Goal: Task Accomplishment & Management: Complete application form

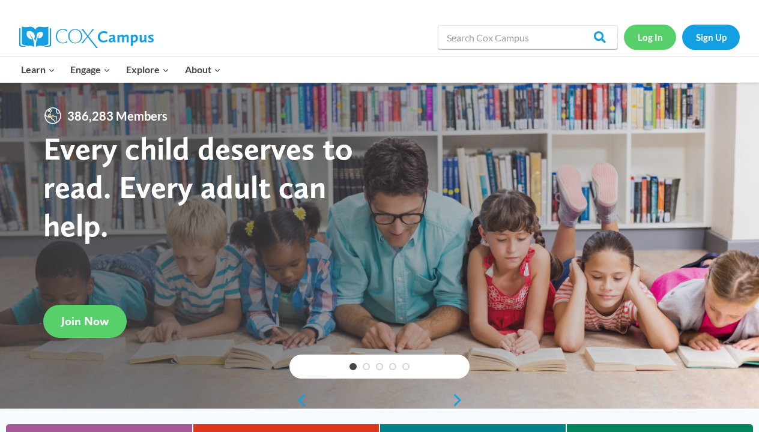
click at [661, 38] on link "Log In" at bounding box center [650, 37] width 52 height 25
click at [710, 39] on link "Sign Up" at bounding box center [711, 37] width 58 height 25
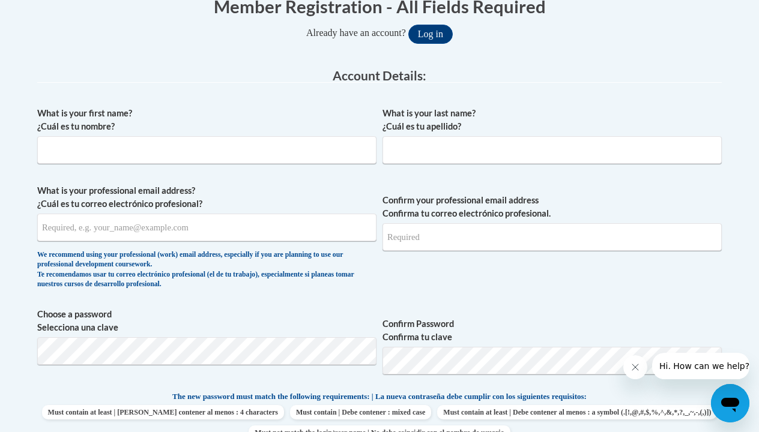
scroll to position [266, 0]
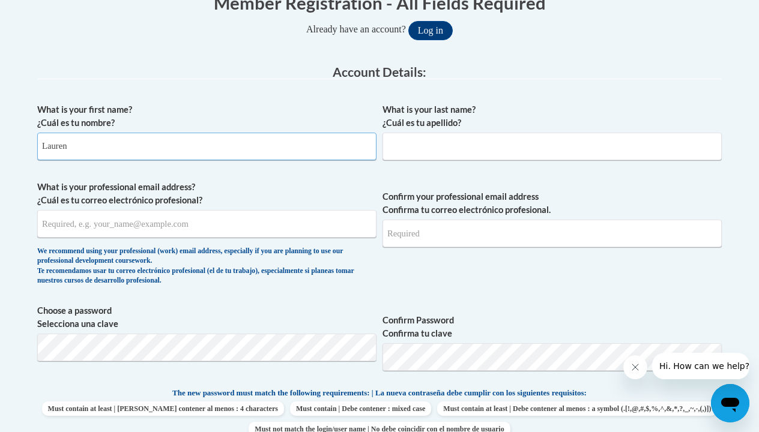
type input "Lauren"
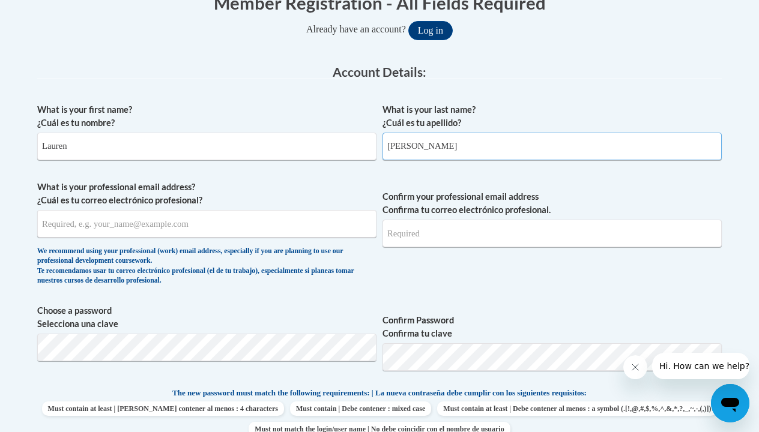
type input "Hisle"
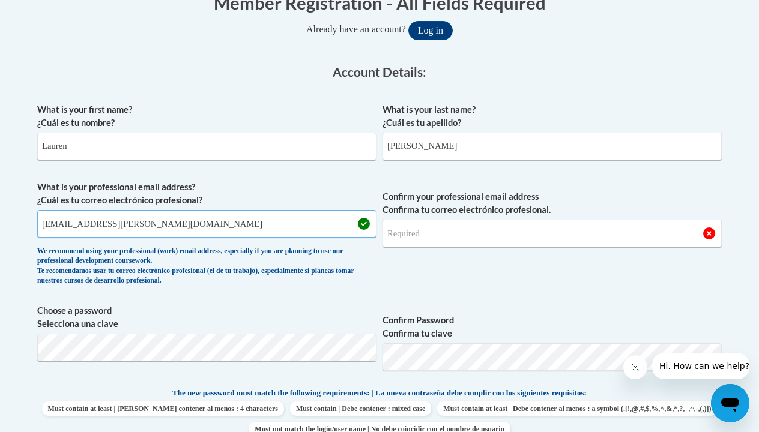
type input "lauren.hisle@ccschool.net"
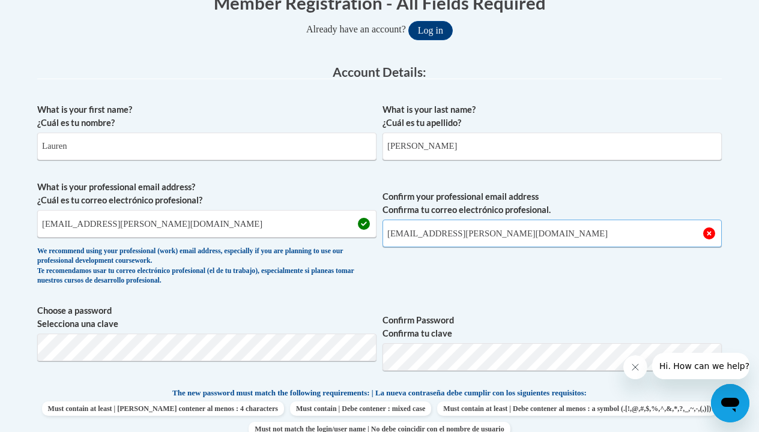
type input "lauren.hisle@ccschool.net"
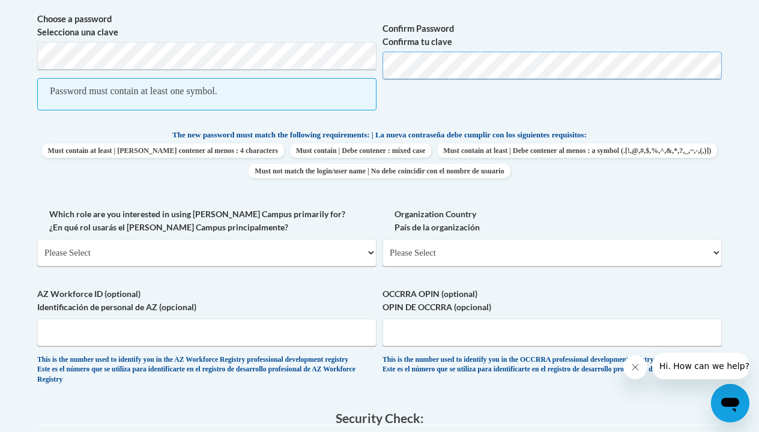
scroll to position [558, 0]
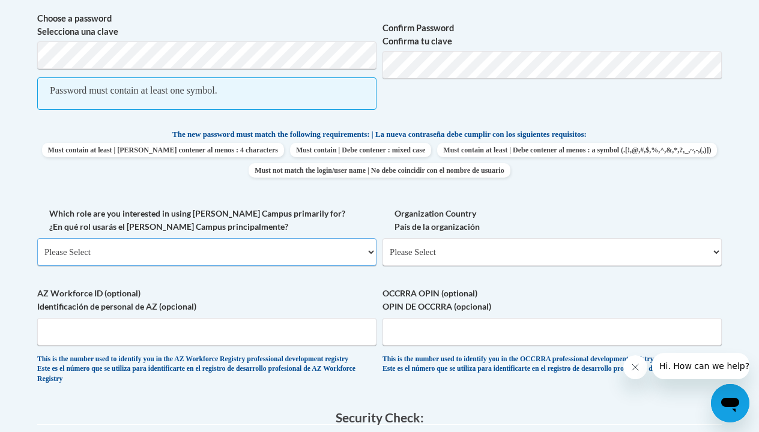
select select "fbf2d438-af2f-41f8-98f1-81c410e29de3"
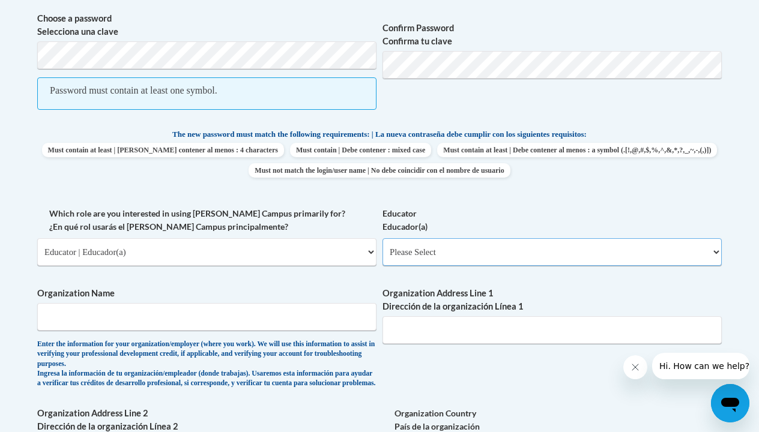
select select "5e2af403-4f2c-4e49-a02f-103e55d7b75b"
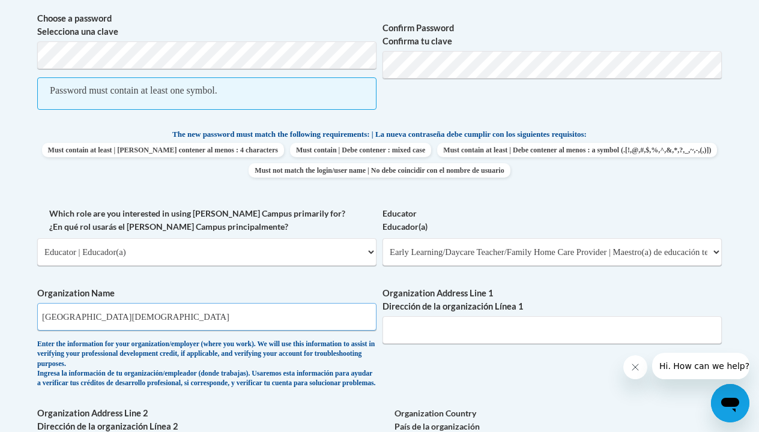
type input "Calvary Christian School"
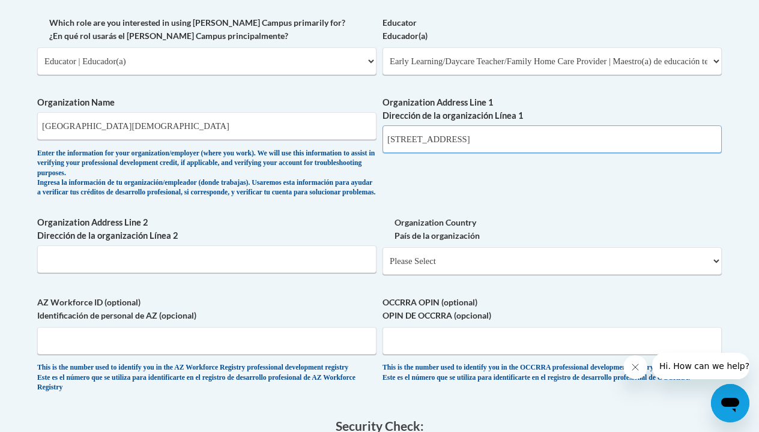
scroll to position [748, 0]
type input "15 Redwing Drive Winchester KY 40391"
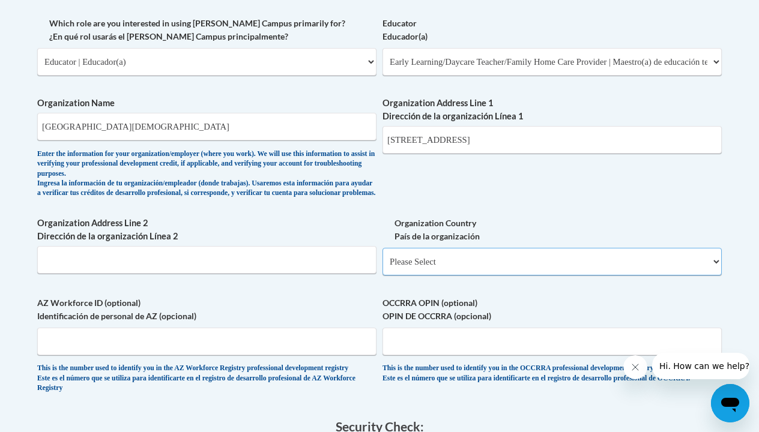
select select "ad49bcad-a171-4b2e-b99c-48b446064914"
select select
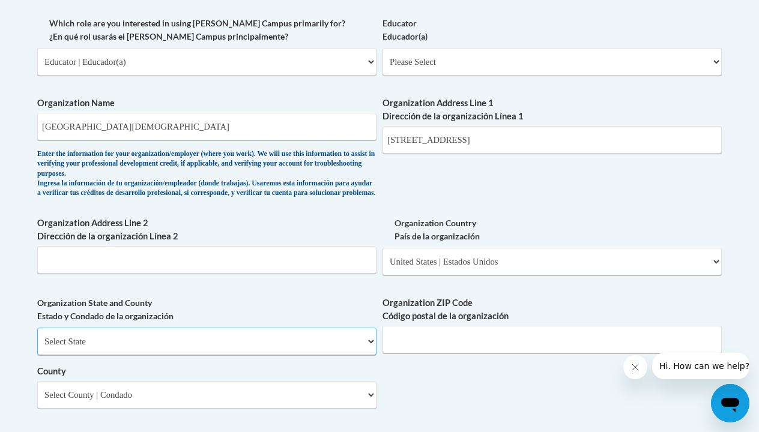
select select "Kentucky"
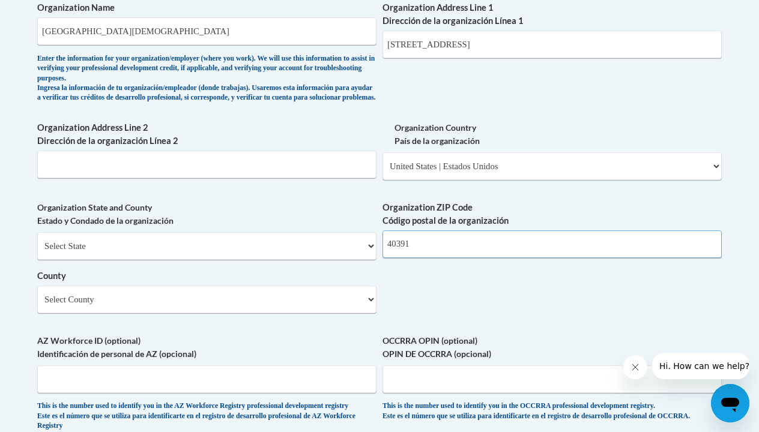
scroll to position [883, 0]
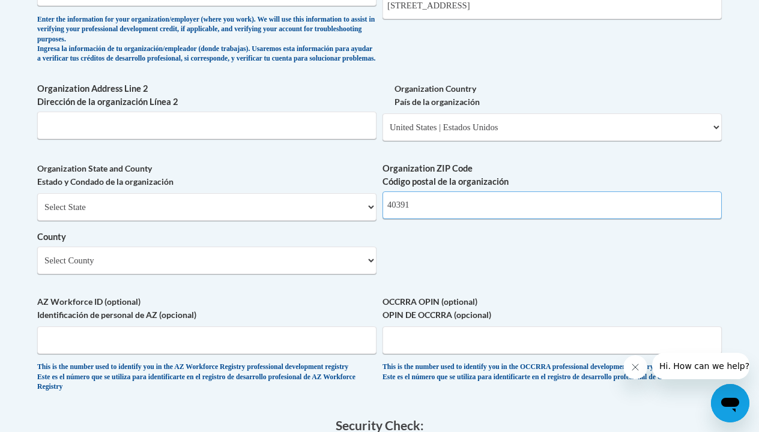
type input "40391"
select select "Clark"
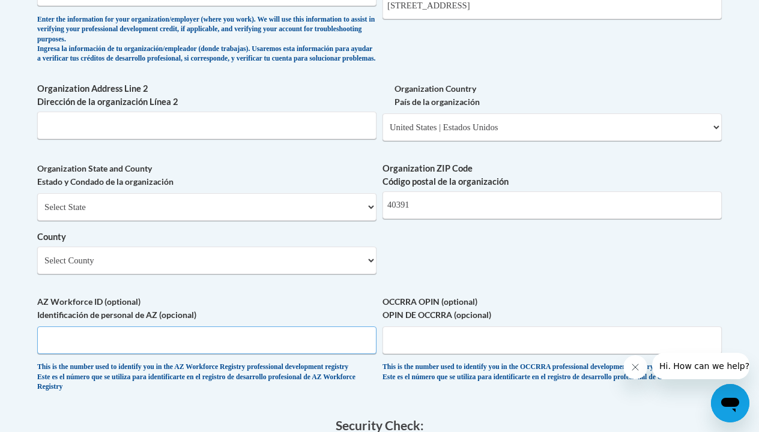
click at [163, 328] on input "AZ Workforce ID (optional) Identificación de personal de AZ (opcional)" at bounding box center [206, 341] width 339 height 28
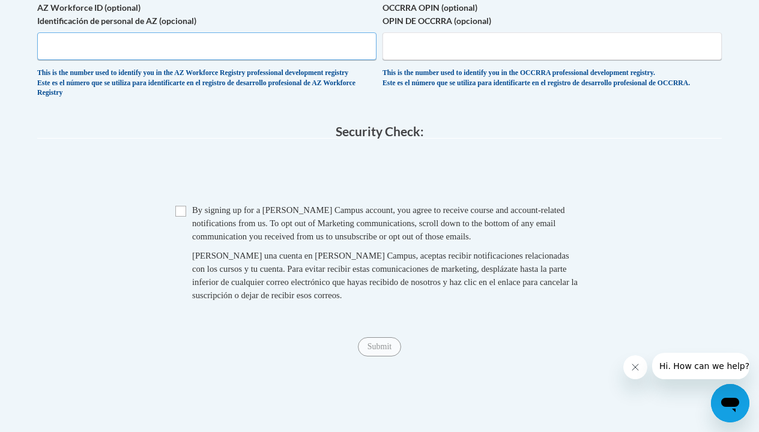
scroll to position [1182, 0]
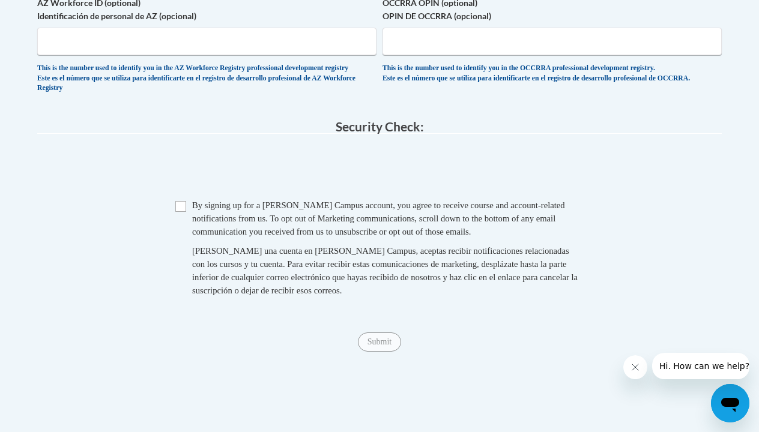
click at [187, 199] on span "Checkbox By signing up for a Cox Campus account, you agree to receive course an…" at bounding box center [379, 254] width 408 height 111
click at [178, 201] on input "Checkbox" at bounding box center [180, 206] width 11 height 11
checkbox input "true"
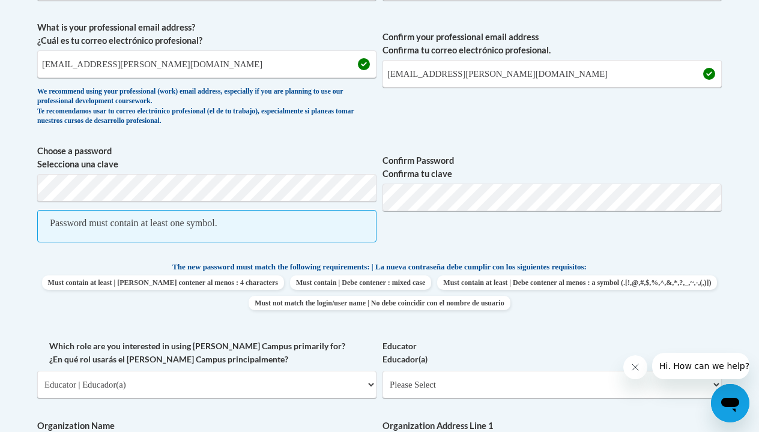
scroll to position [419, 0]
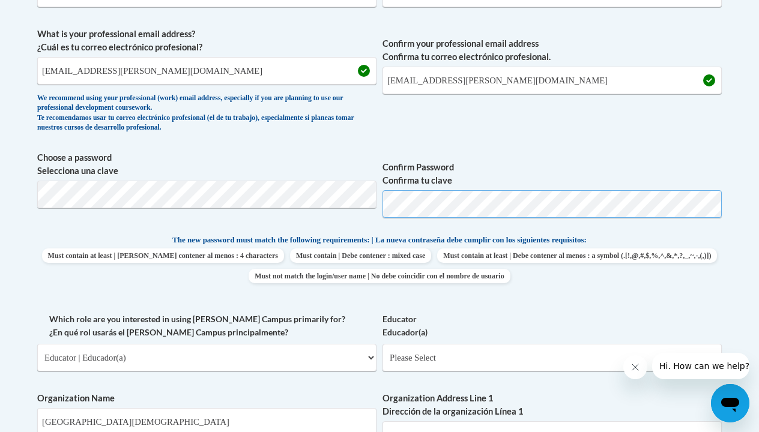
click at [366, 200] on span "Choose a password Selecciona una clave Confirm Password Confirma tu clave" at bounding box center [379, 189] width 685 height 76
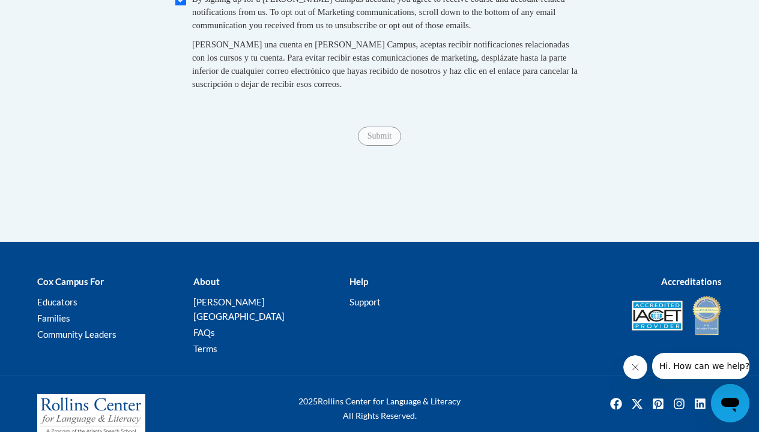
scroll to position [1354, 0]
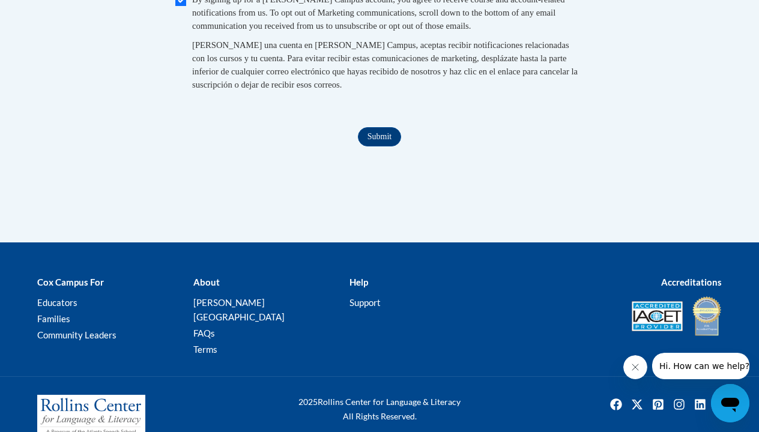
click at [395, 129] on input "Submit" at bounding box center [379, 136] width 43 height 19
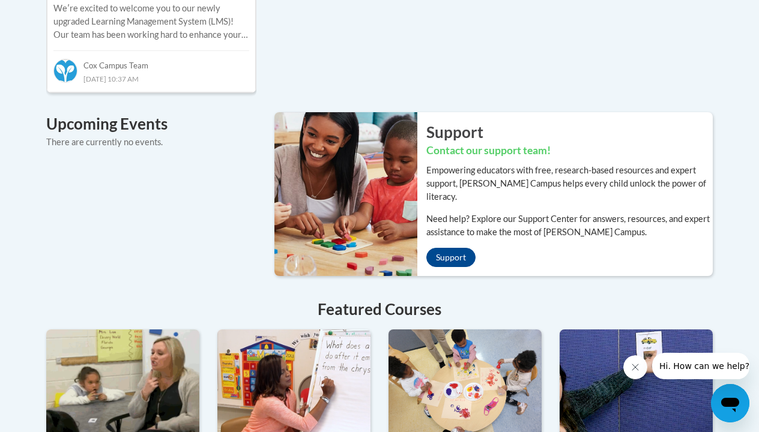
scroll to position [830, 0]
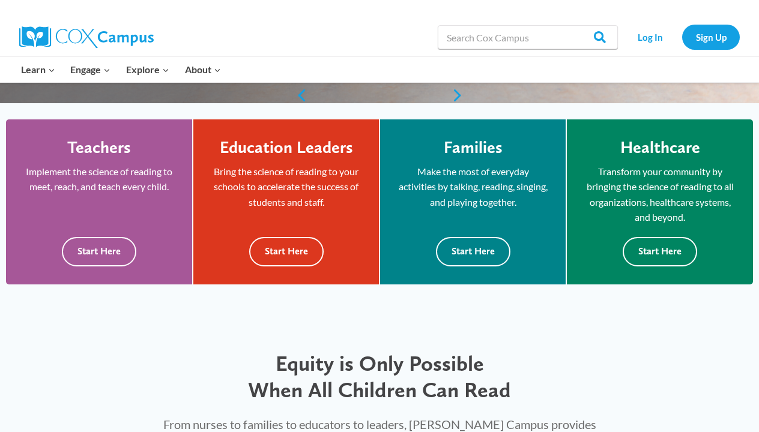
scroll to position [308, 0]
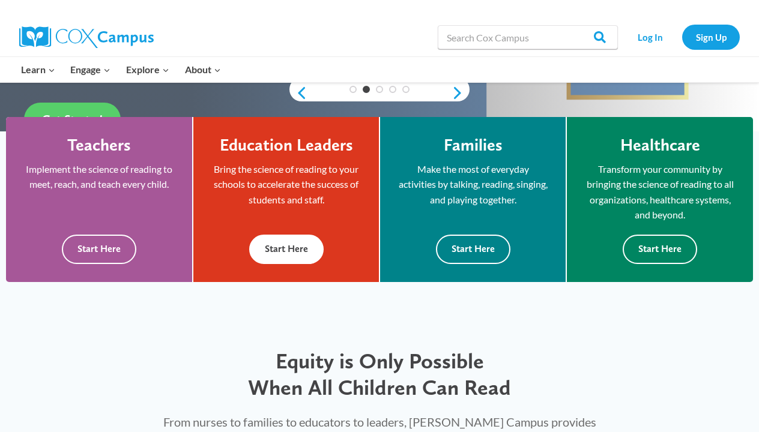
click at [265, 249] on button "Start Here" at bounding box center [286, 249] width 74 height 29
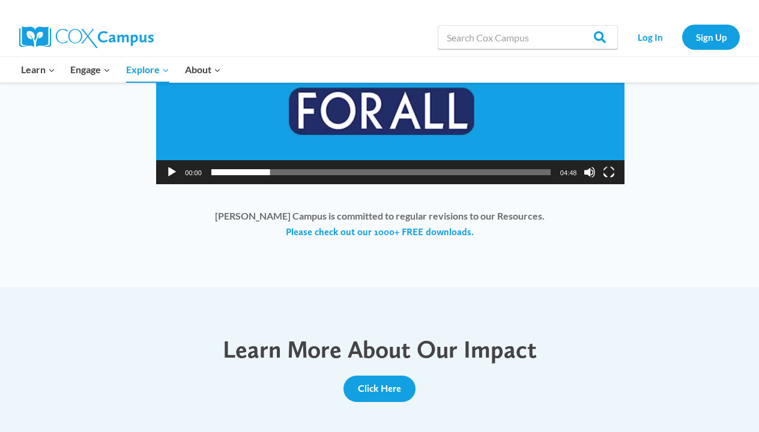
scroll to position [1063, 0]
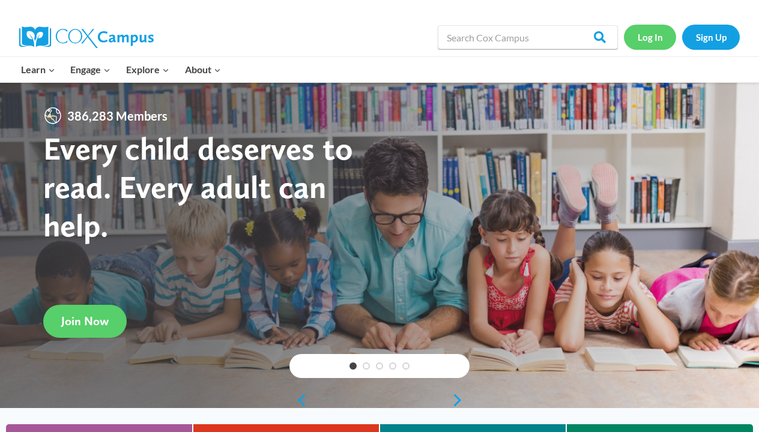
click at [648, 34] on link "Log In" at bounding box center [650, 37] width 52 height 25
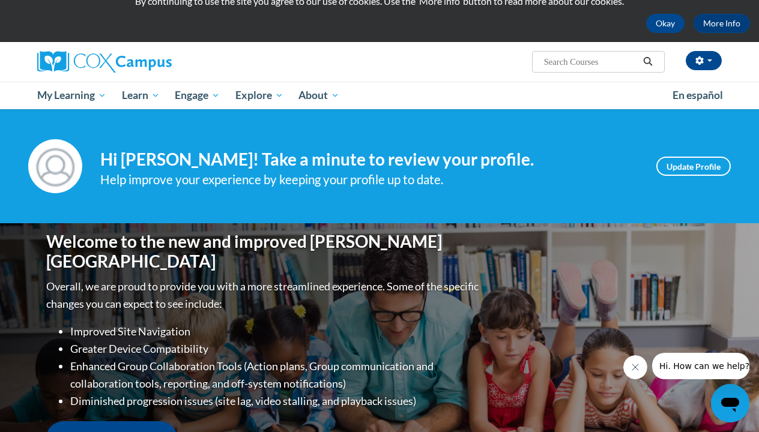
scroll to position [47, 0]
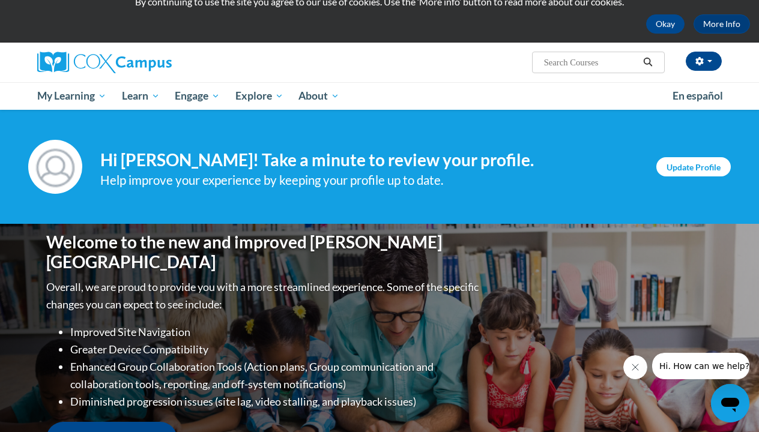
click at [684, 174] on link "Update Profile" at bounding box center [694, 166] width 74 height 19
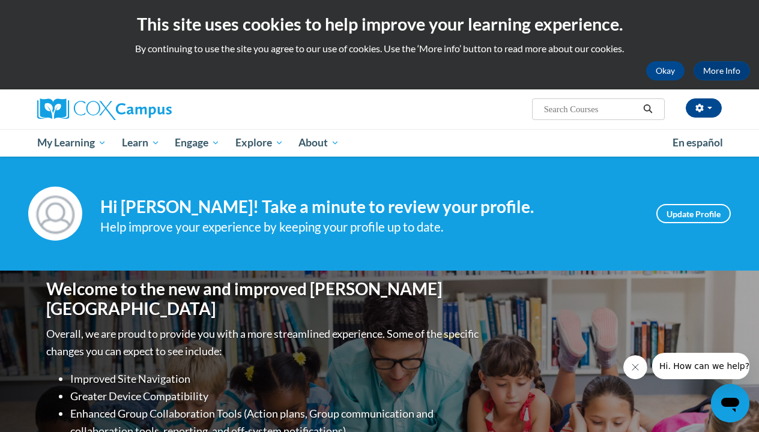
scroll to position [0, 0]
click at [677, 69] on button "Okay" at bounding box center [665, 70] width 38 height 19
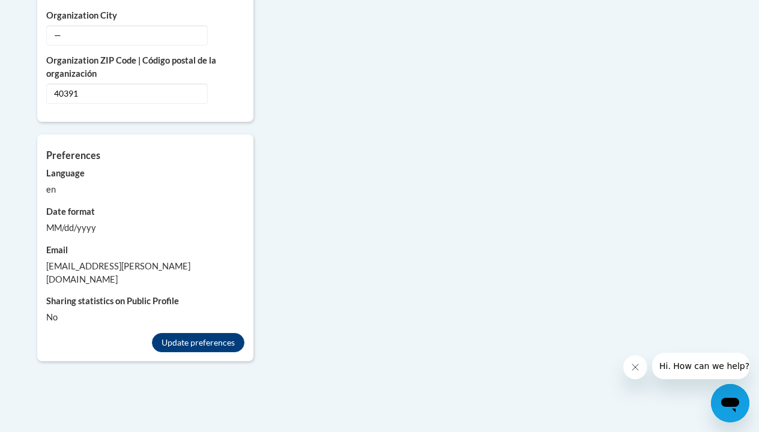
scroll to position [1094, 0]
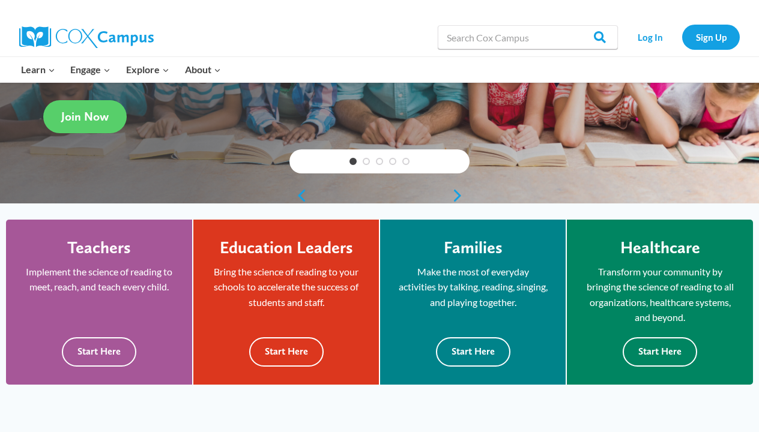
scroll to position [206, 0]
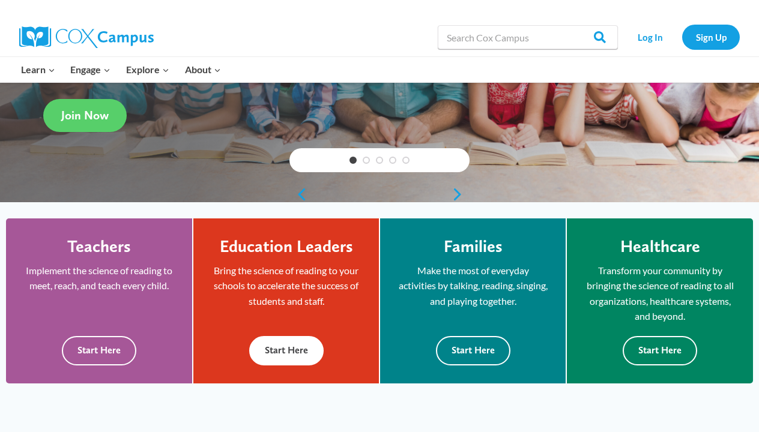
click at [305, 357] on button "Start Here" at bounding box center [286, 350] width 74 height 29
